Goal: Task Accomplishment & Management: Use online tool/utility

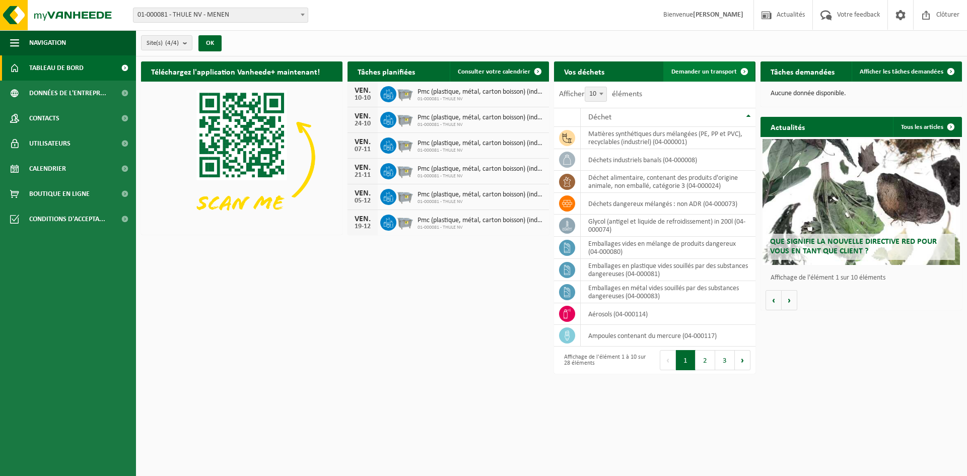
click at [707, 69] on span "Demander un transport" at bounding box center [703, 71] width 65 height 7
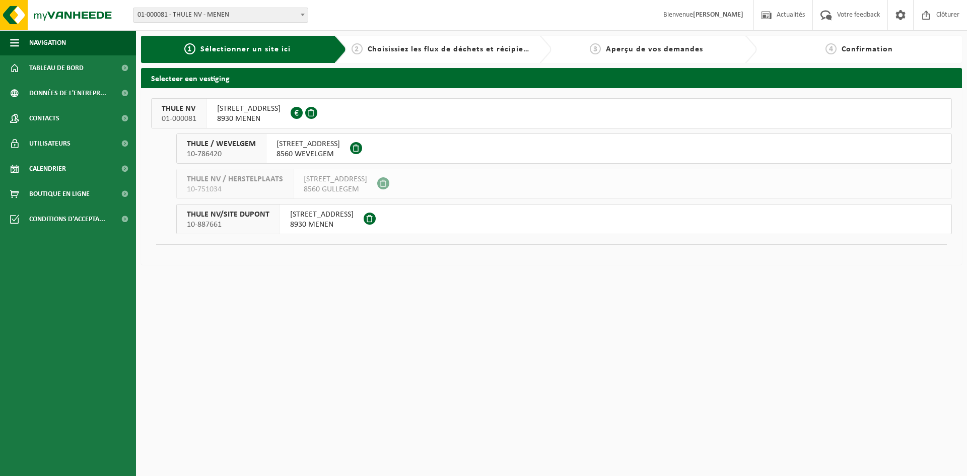
click at [254, 116] on span "8930 MENEN" at bounding box center [248, 119] width 63 height 10
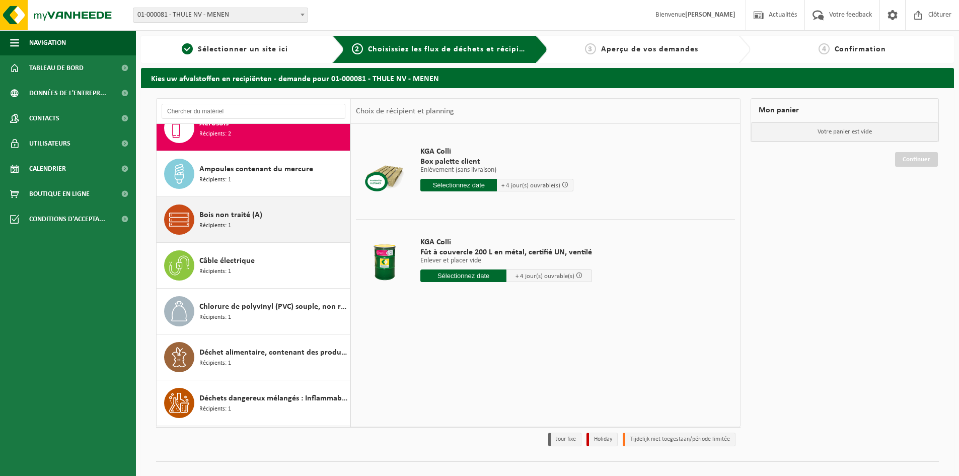
scroll to position [50, 0]
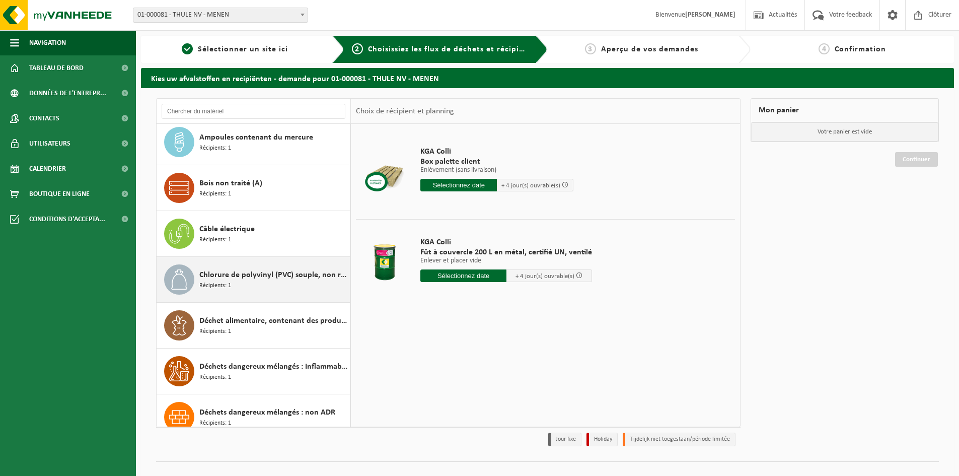
click at [265, 278] on span "Chlorure de polyvinyl (PVC) souple, non recyclable" at bounding box center [273, 275] width 148 height 12
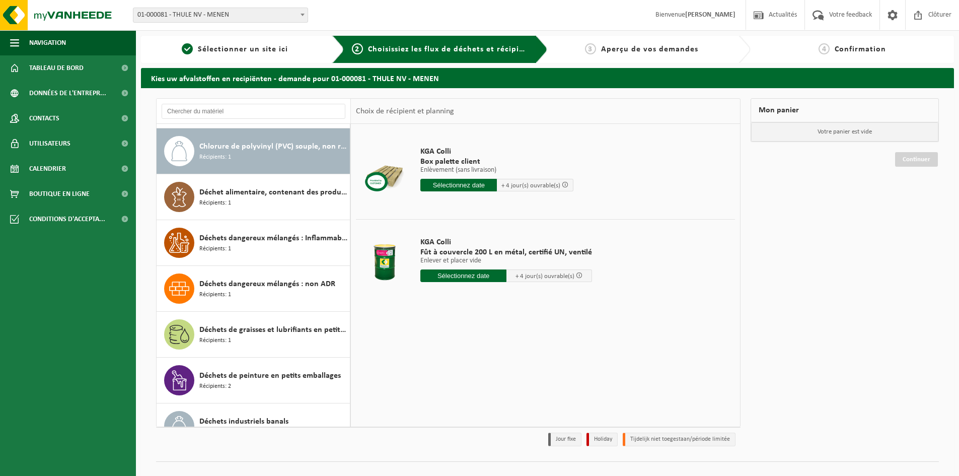
scroll to position [183, 0]
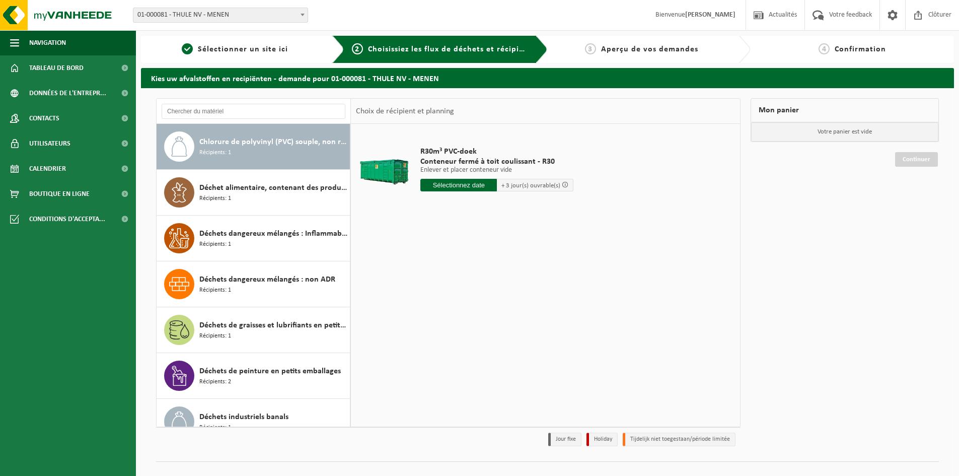
click at [465, 184] on input "text" at bounding box center [459, 185] width 77 height 13
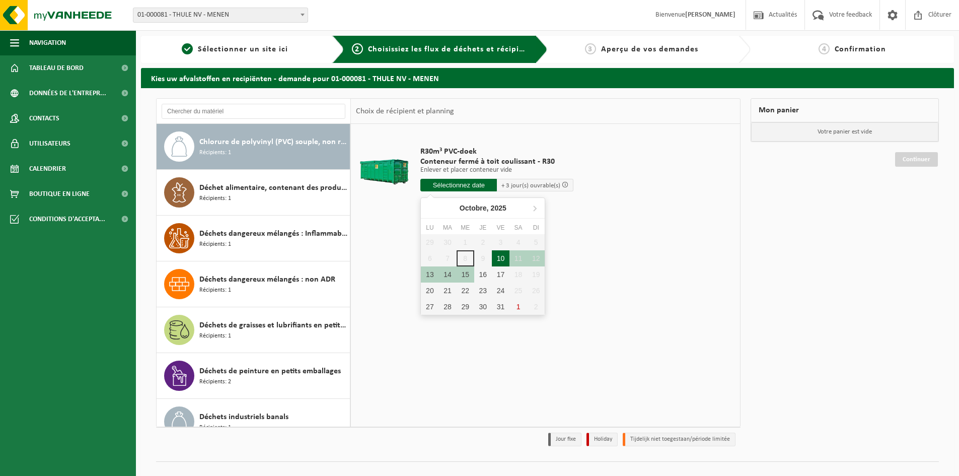
click at [503, 257] on div "10" at bounding box center [501, 258] width 18 height 16
type input "à partir de 2025-10-10"
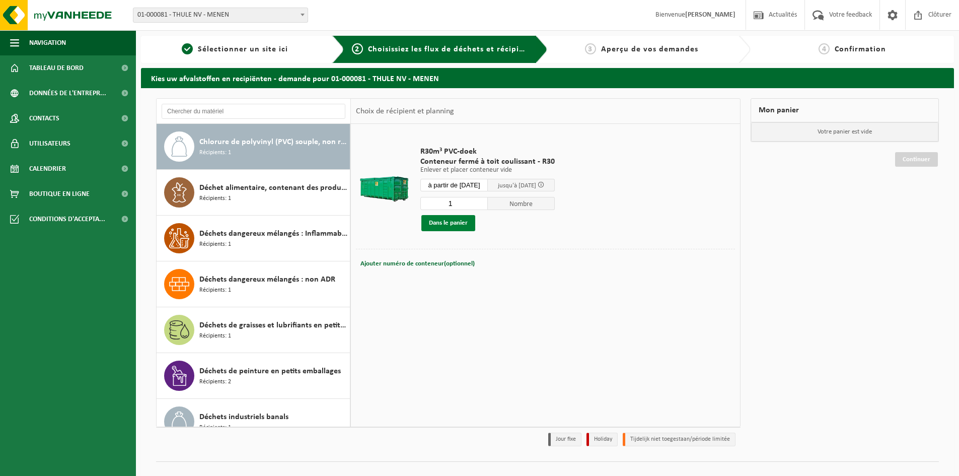
click at [449, 221] on button "Dans le panier" at bounding box center [449, 223] width 54 height 16
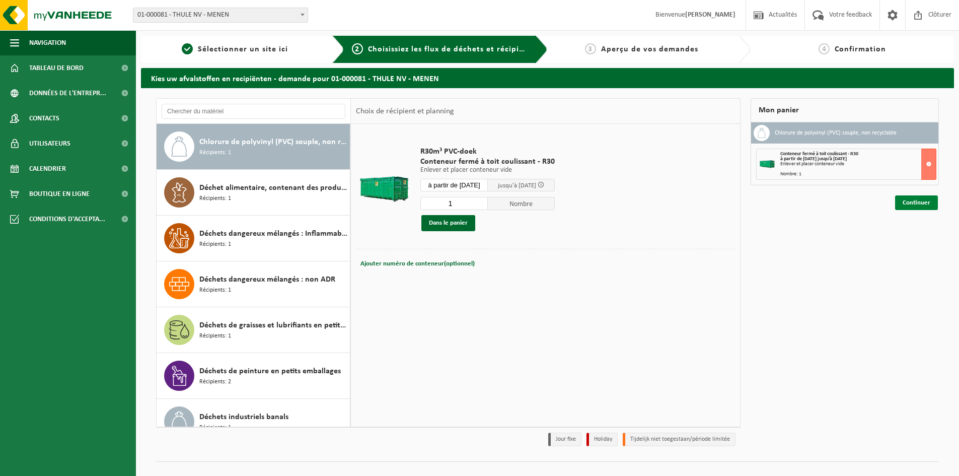
click at [914, 202] on link "Continuer" at bounding box center [917, 202] width 43 height 15
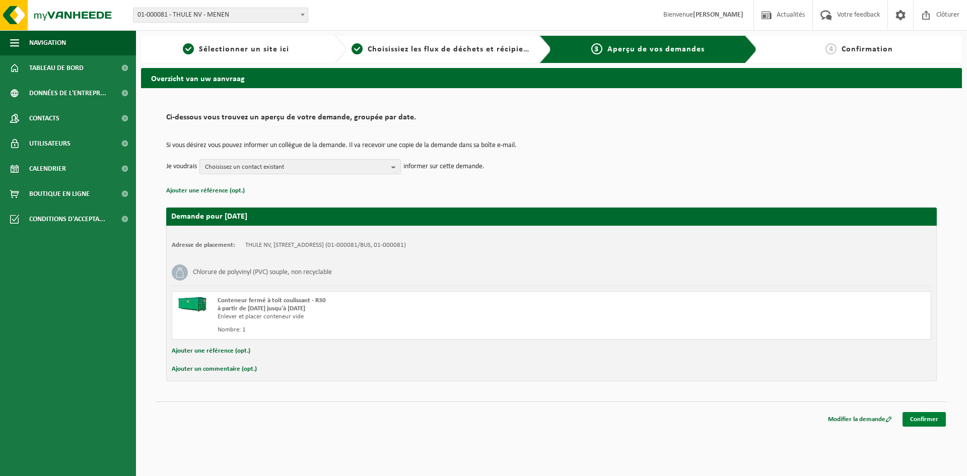
click at [926, 415] on link "Confirmer" at bounding box center [924, 419] width 43 height 15
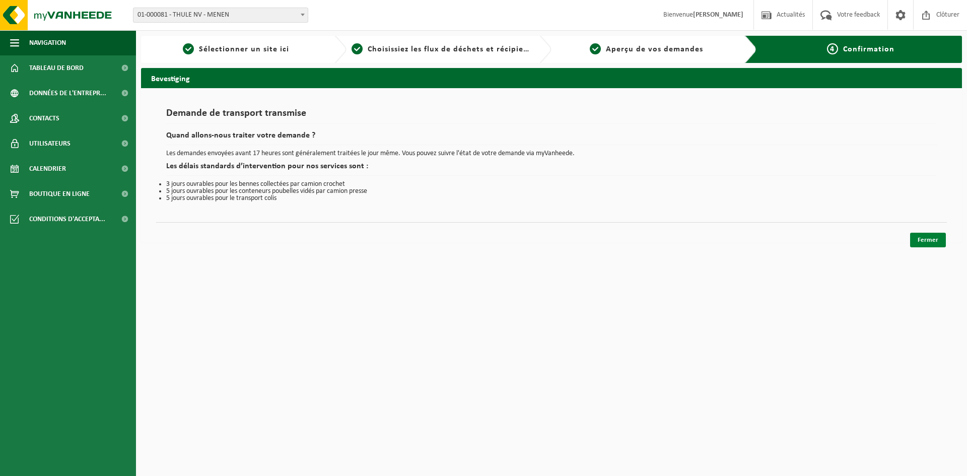
click at [928, 241] on link "Fermer" at bounding box center [928, 240] width 36 height 15
